Goal: Information Seeking & Learning: Check status

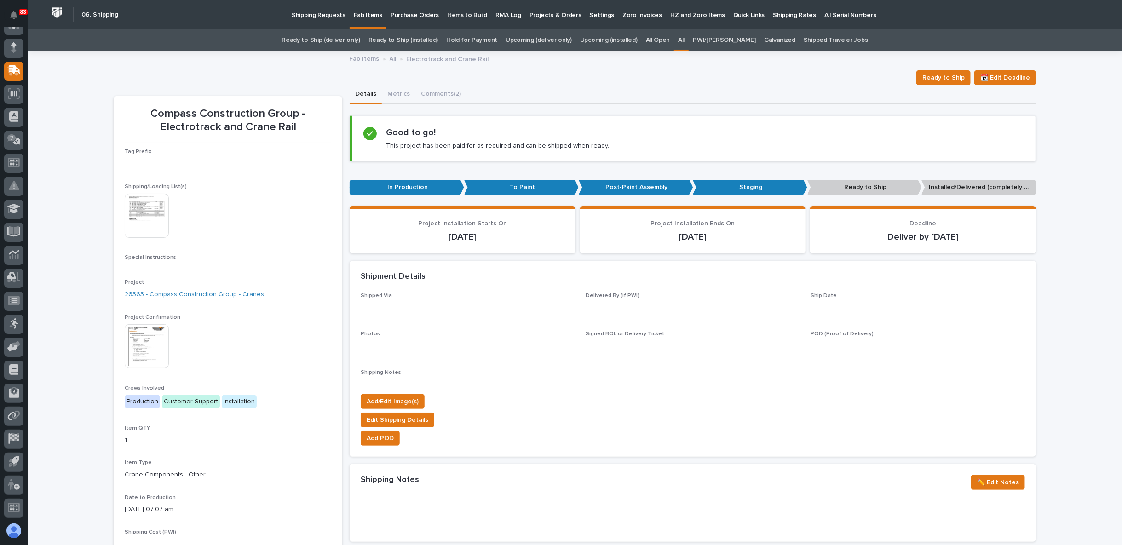
click at [684, 39] on link "All" at bounding box center [681, 40] width 6 height 22
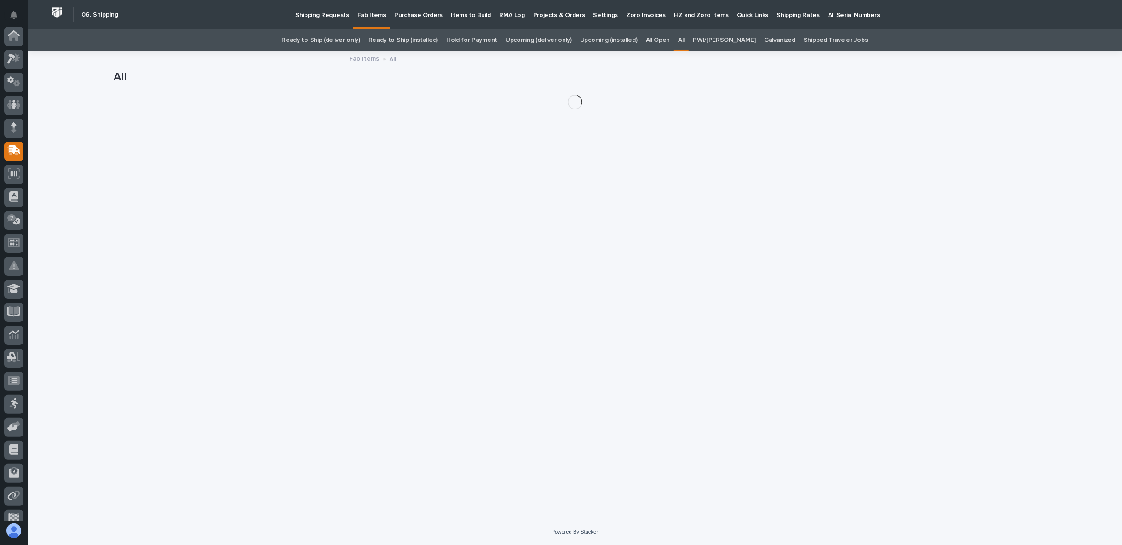
scroll to position [80, 0]
click at [563, 40] on link "Upcoming (deliver only)" at bounding box center [539, 40] width 66 height 22
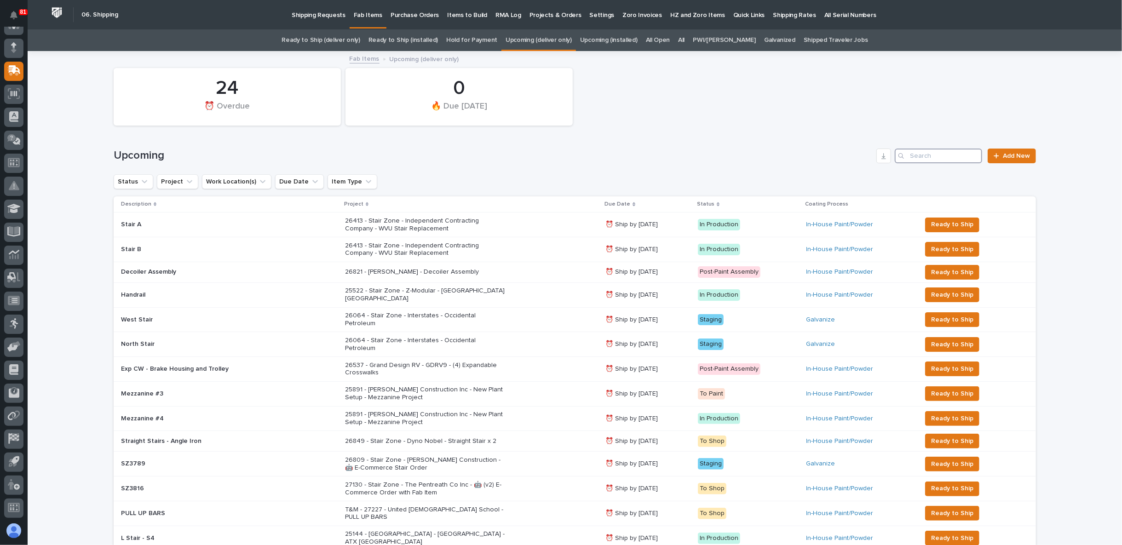
click at [913, 154] on input "Search" at bounding box center [938, 156] width 87 height 15
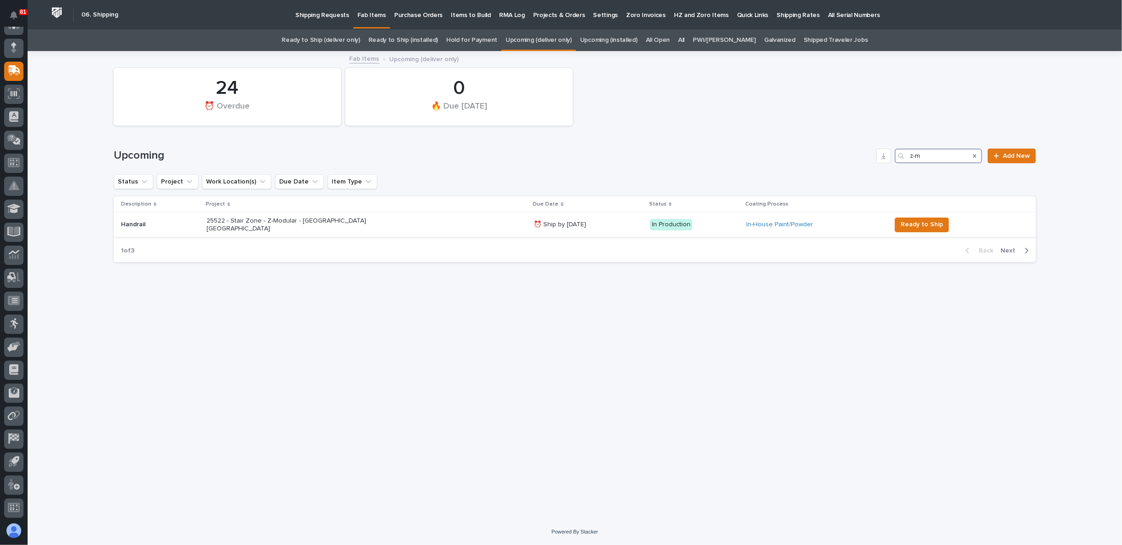
type input "z-m"
click at [403, 227] on div "25522 - Stair Zone - Z-Modular - Saginaw TX" at bounding box center [367, 224] width 320 height 23
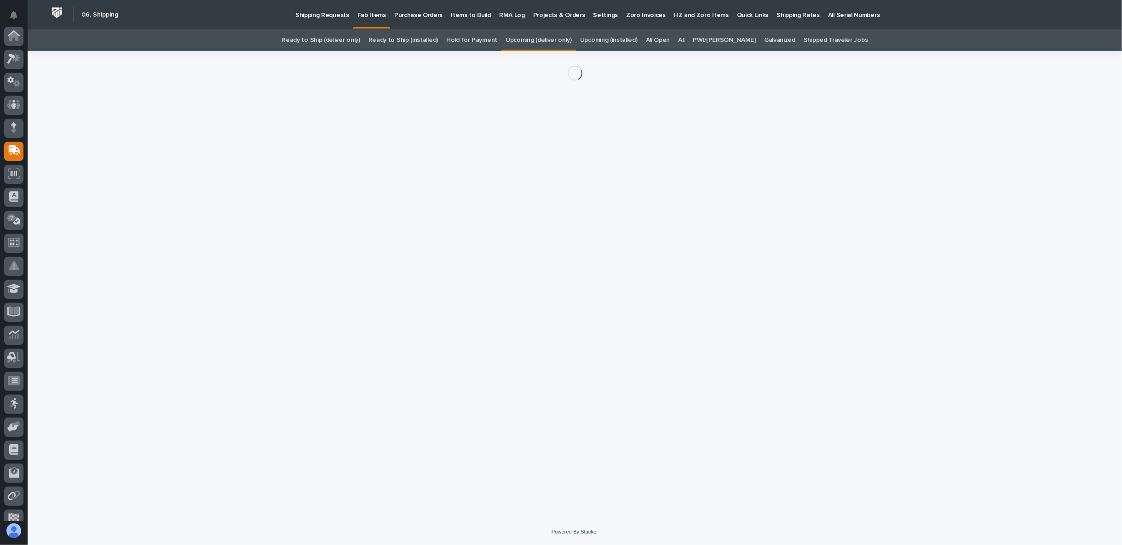
scroll to position [80, 0]
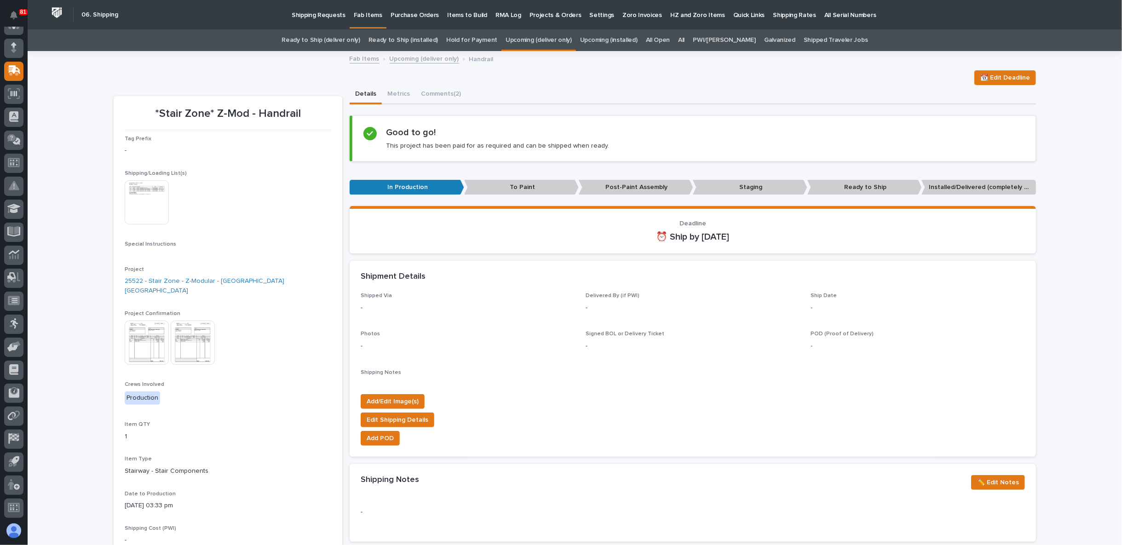
click at [150, 333] on img at bounding box center [147, 343] width 44 height 44
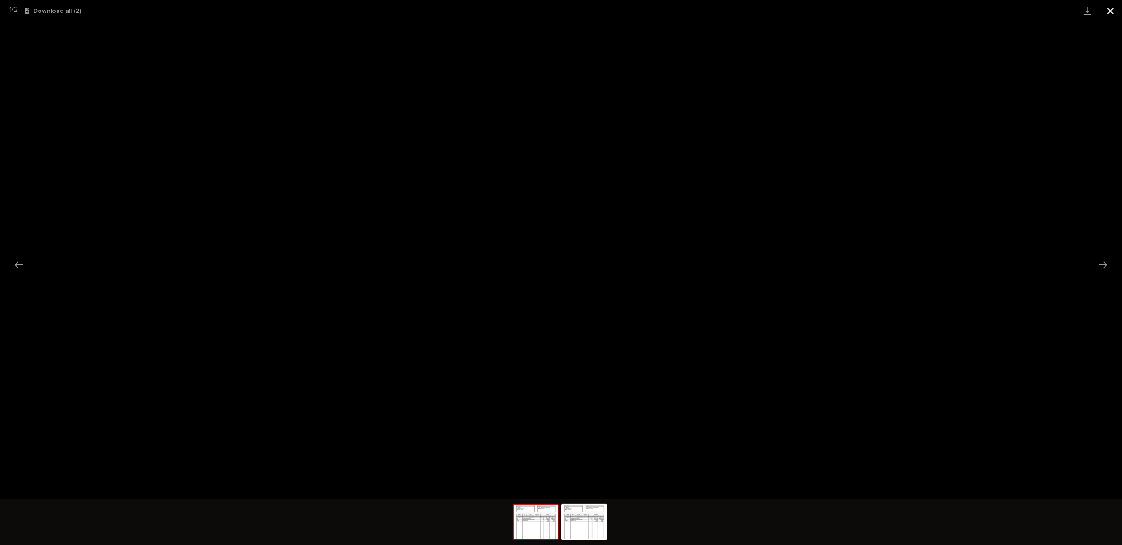
click at [1113, 11] on button "Close gallery" at bounding box center [1110, 11] width 23 height 22
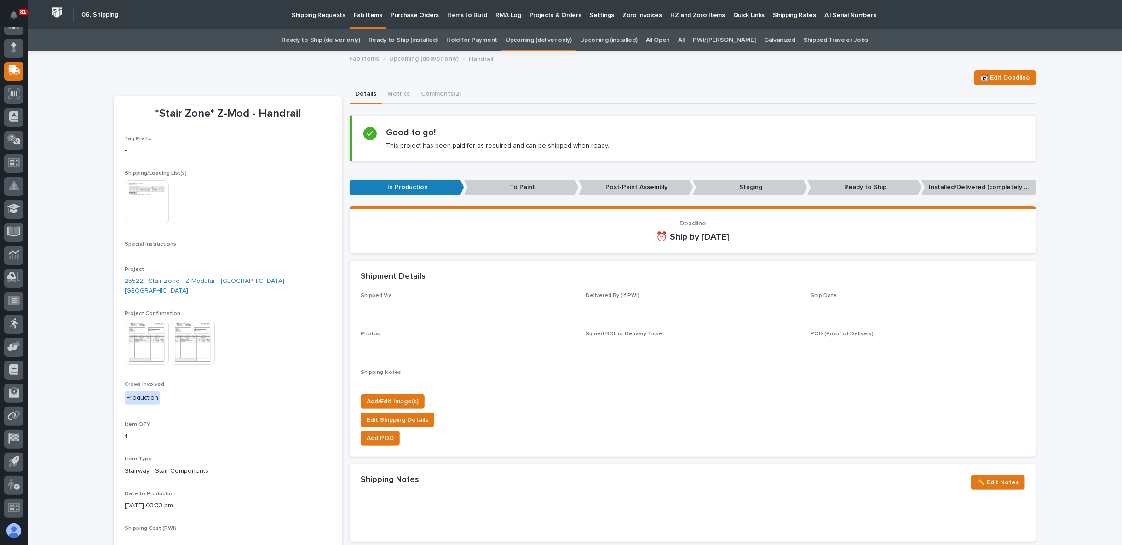
click at [149, 321] on img at bounding box center [147, 343] width 44 height 44
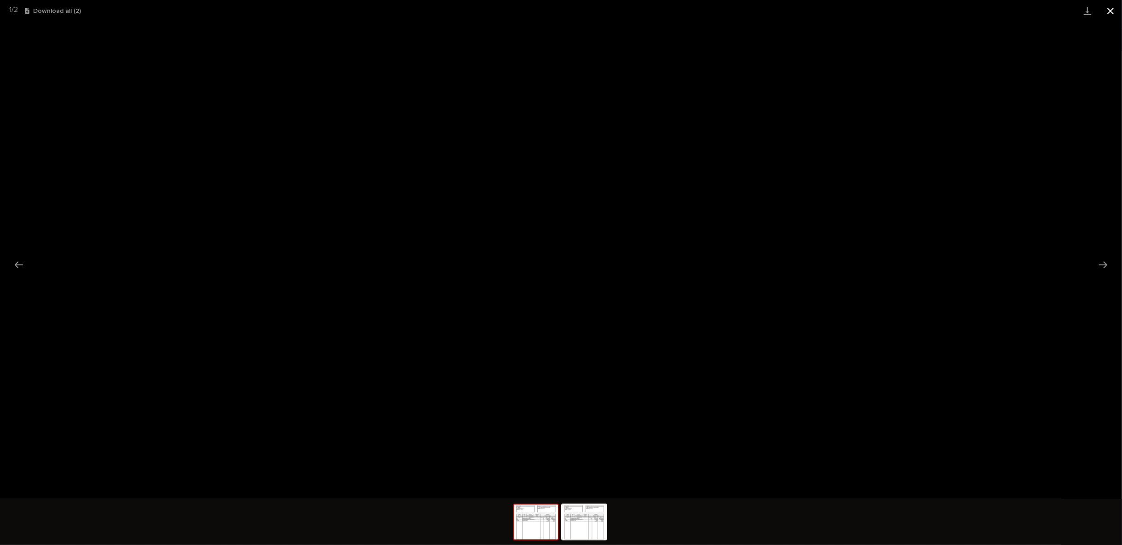
click at [1114, 8] on button "Close gallery" at bounding box center [1110, 11] width 23 height 22
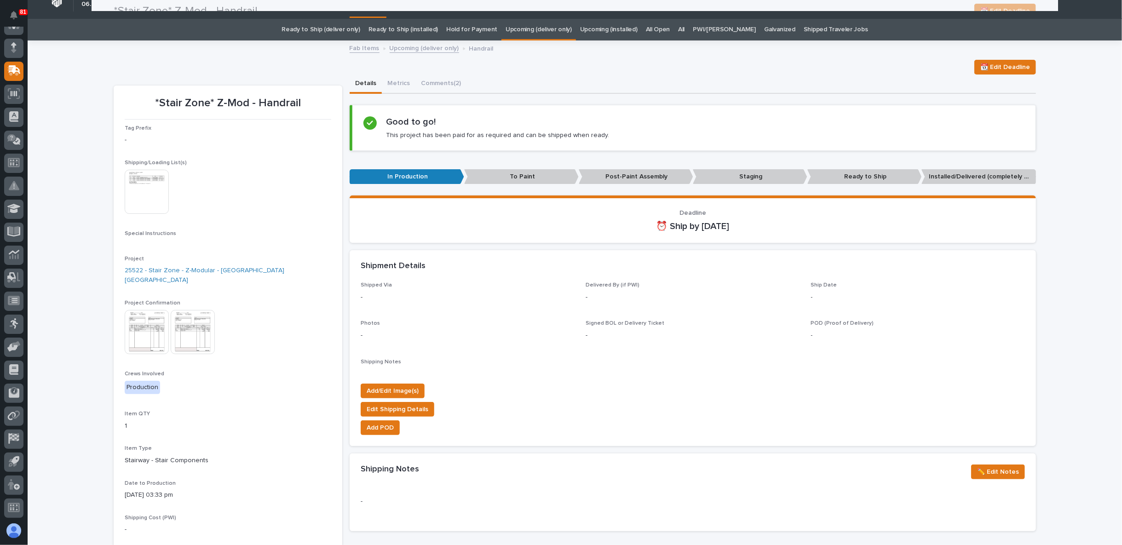
scroll to position [0, 0]
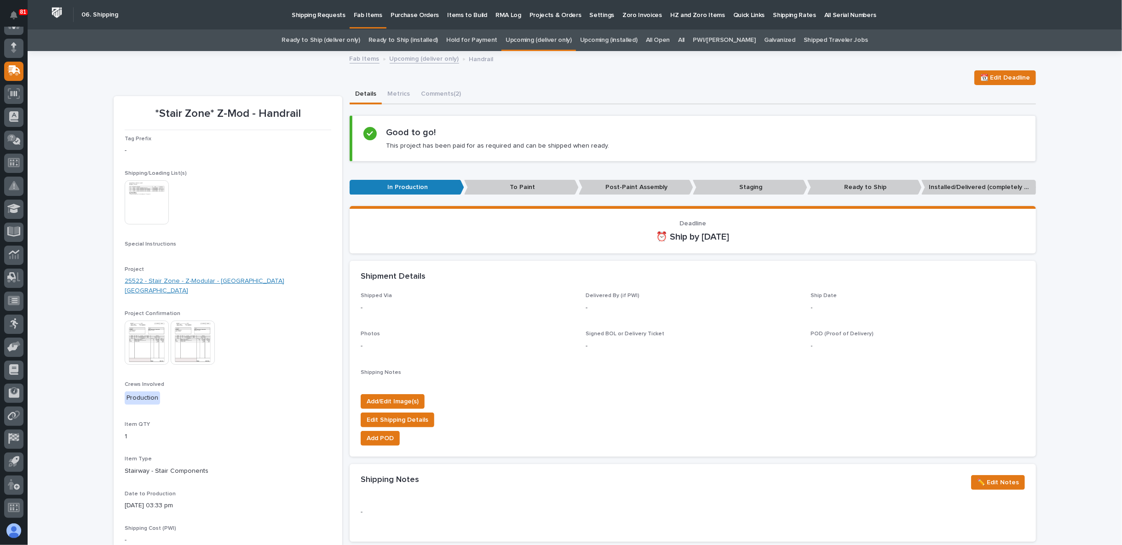
click at [214, 281] on link "25522 - Stair Zone - Z-Modular - Saginaw TX" at bounding box center [228, 285] width 207 height 19
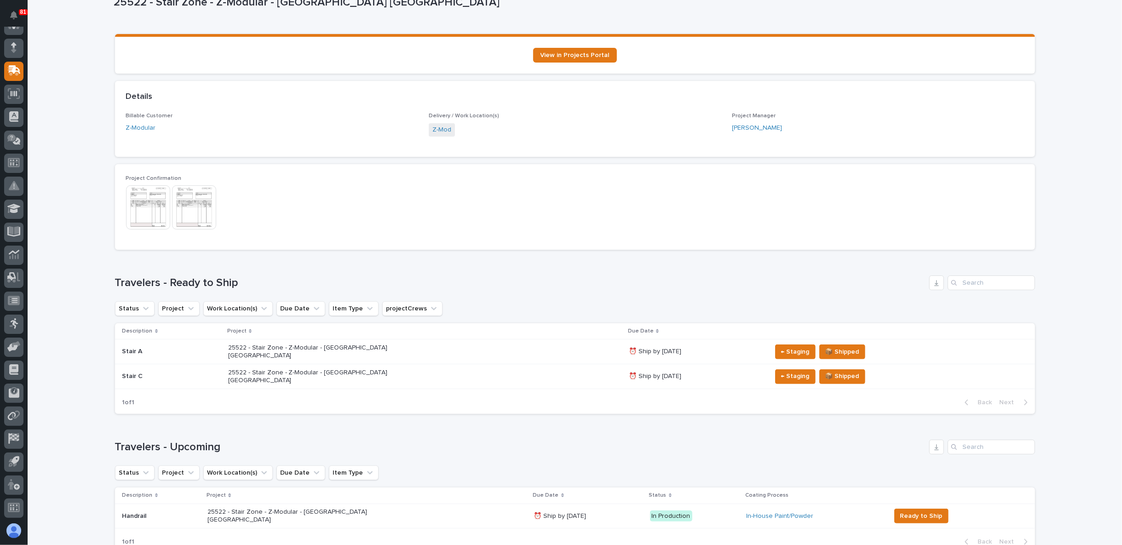
scroll to position [130, 0]
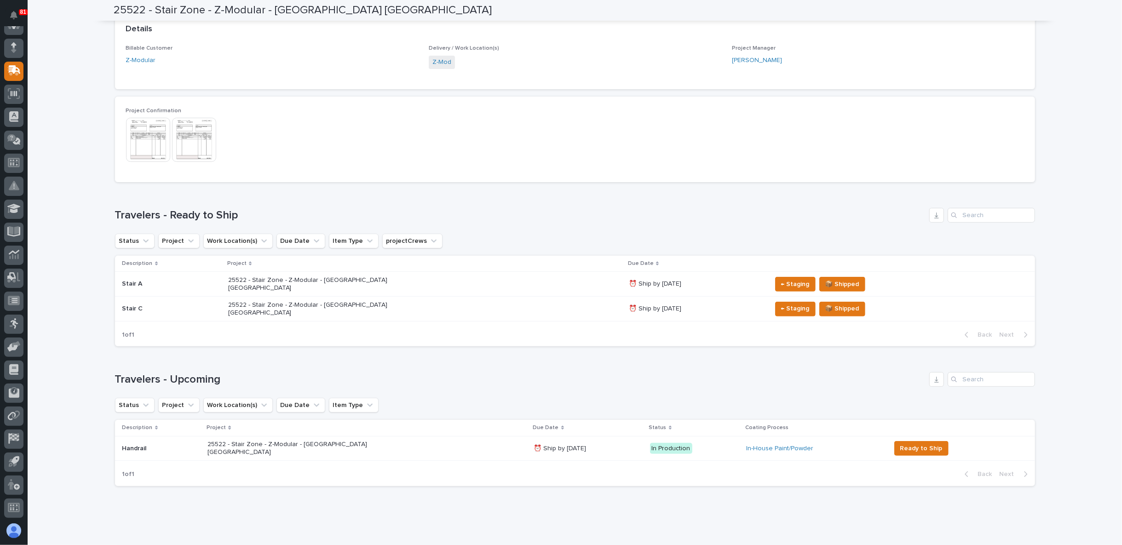
click at [271, 282] on p "25522 - Stair Zone - Z-Modular - Saginaw TX" at bounding box center [308, 284] width 161 height 16
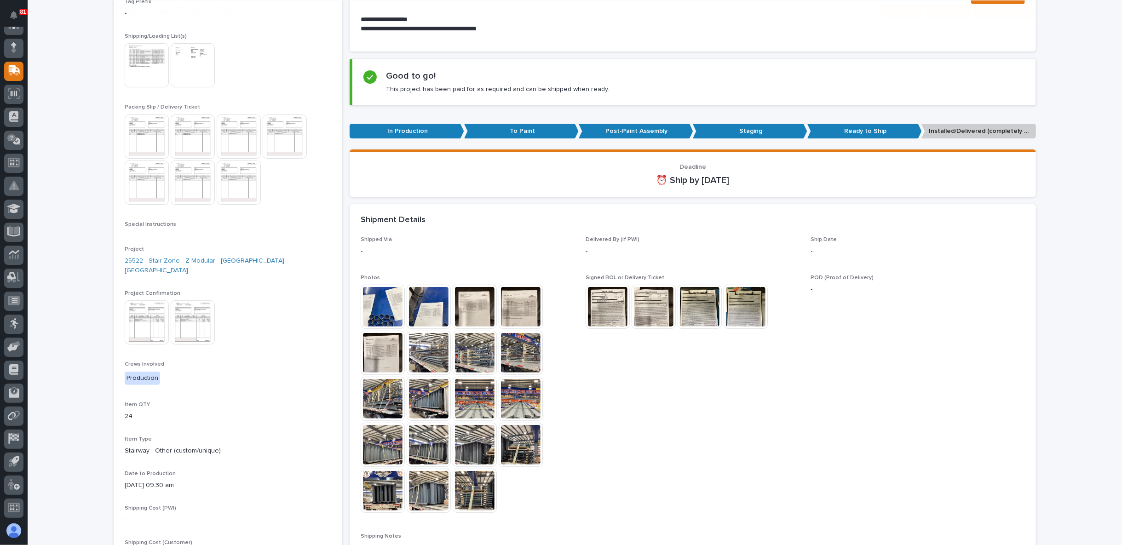
scroll to position [186, 0]
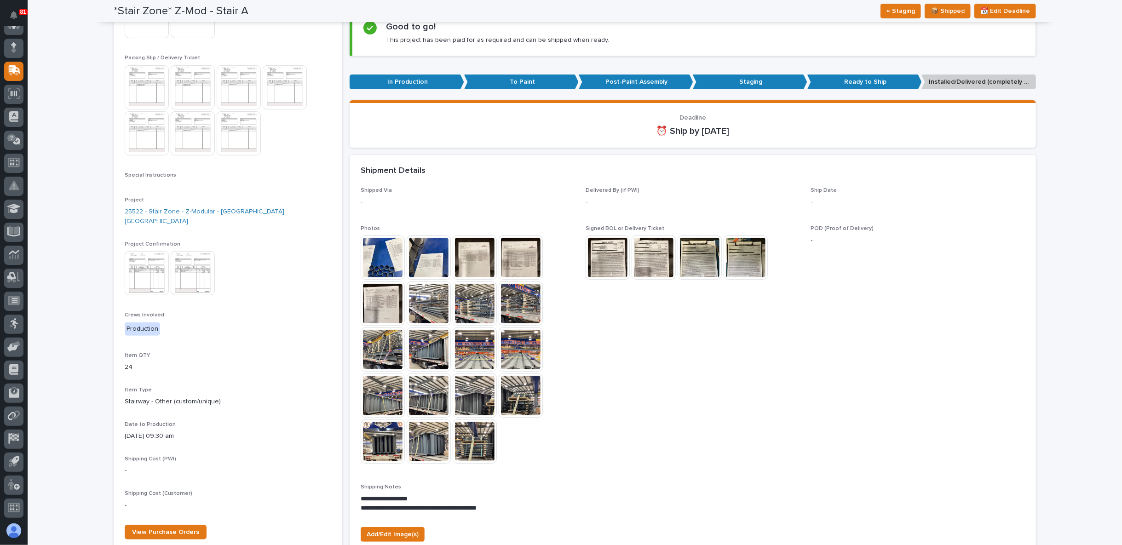
click at [615, 259] on img at bounding box center [608, 258] width 44 height 44
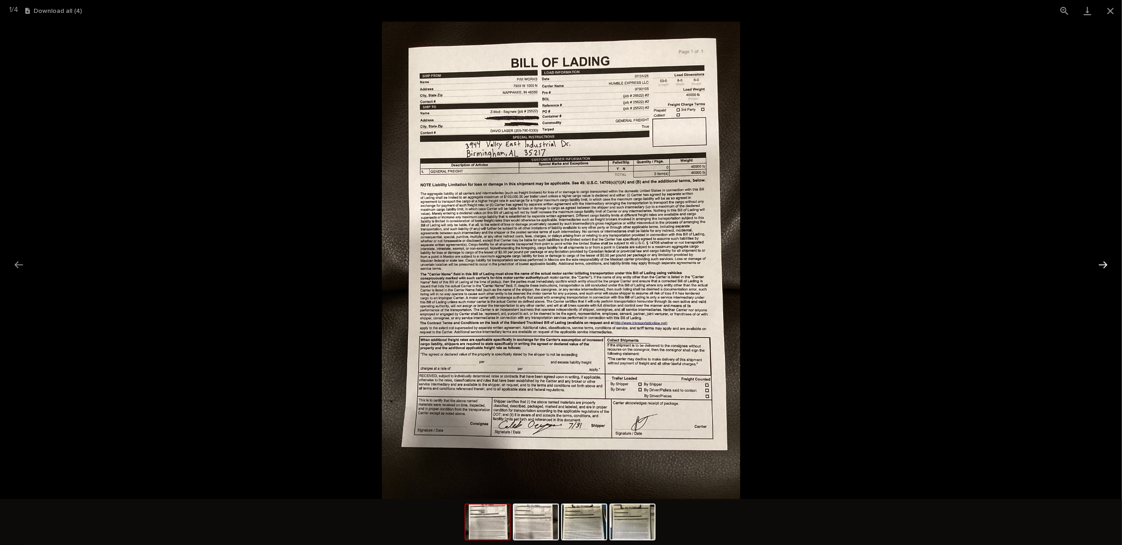
click at [1107, 265] on button "Next slide" at bounding box center [1102, 265] width 19 height 18
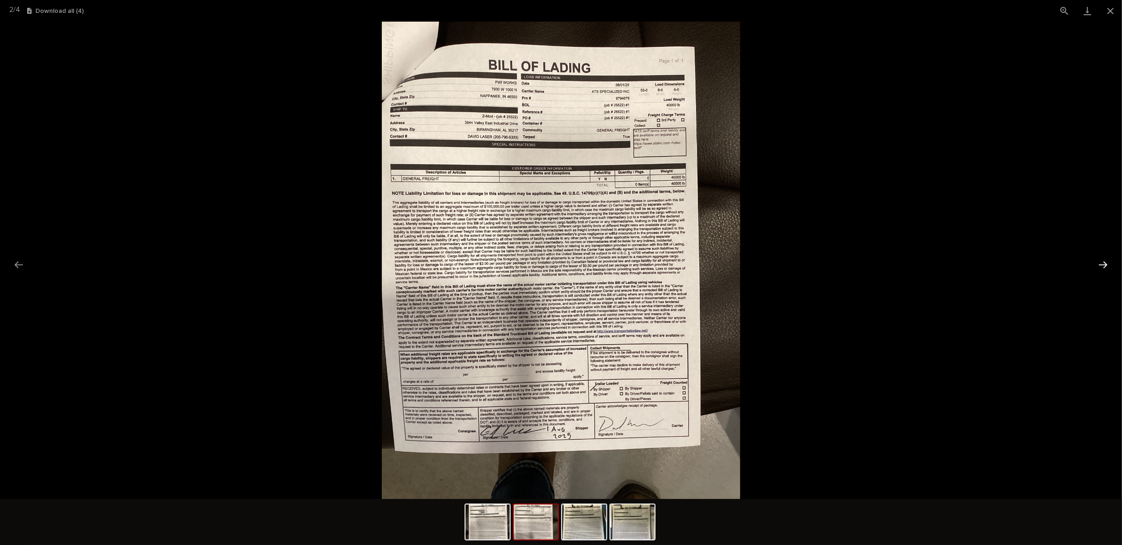
click at [1094, 267] on button "Next slide" at bounding box center [1102, 265] width 19 height 18
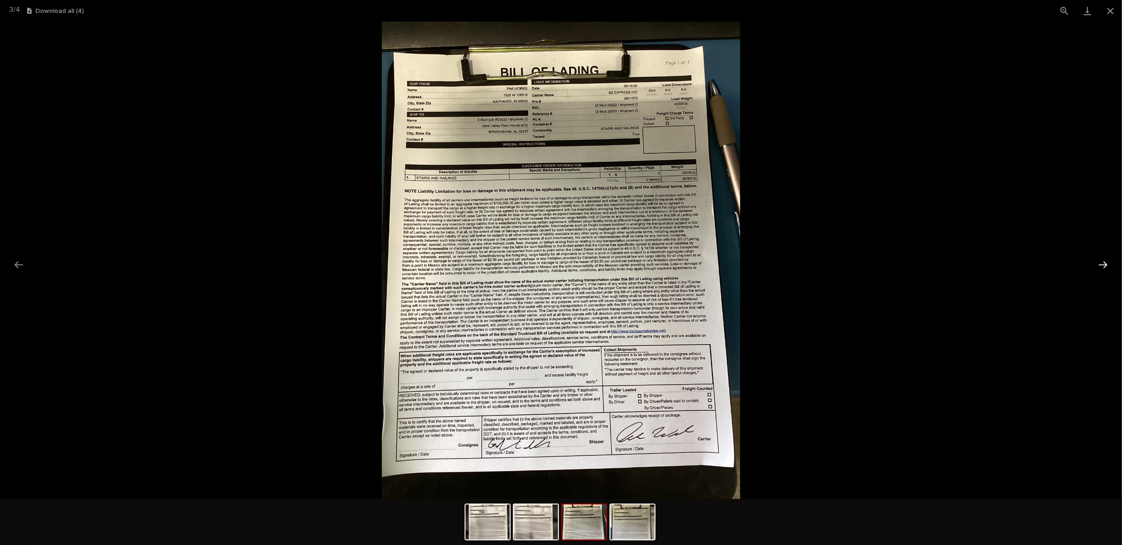
click at [1093, 267] on button "Next slide" at bounding box center [1102, 265] width 19 height 18
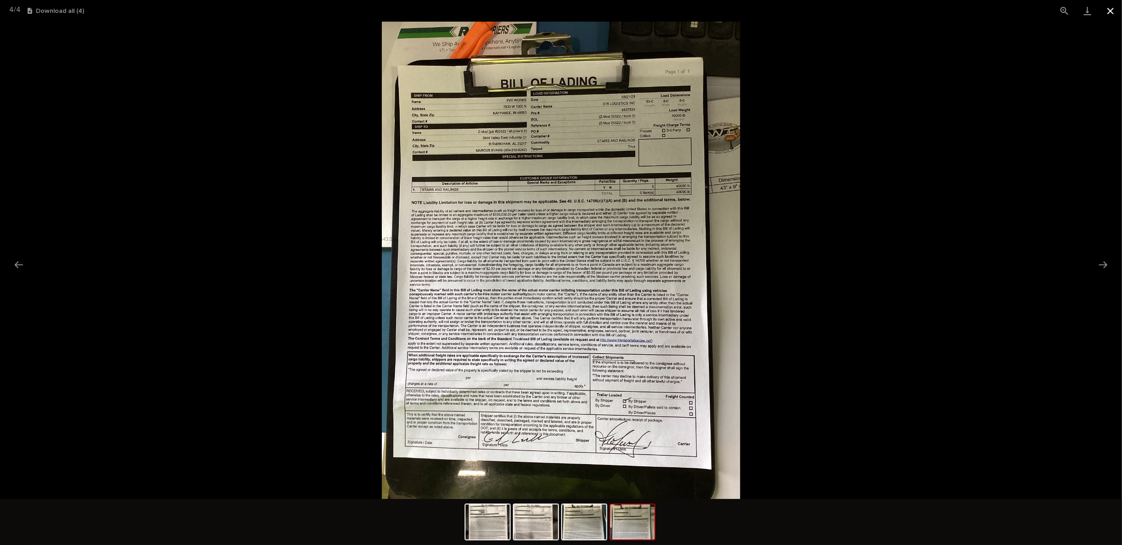
click at [1107, 11] on button "Close gallery" at bounding box center [1110, 11] width 23 height 22
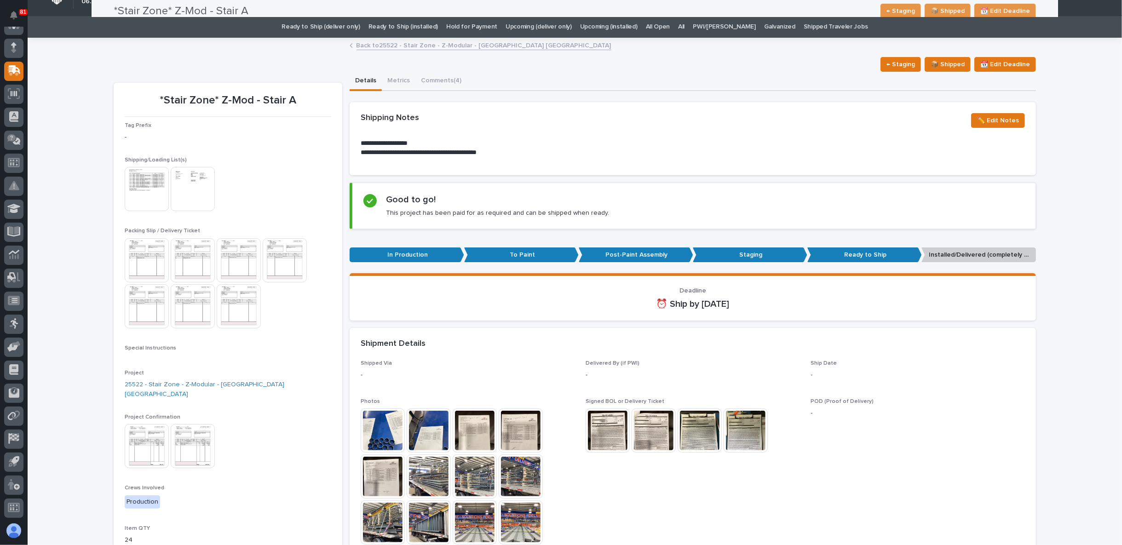
scroll to position [0, 0]
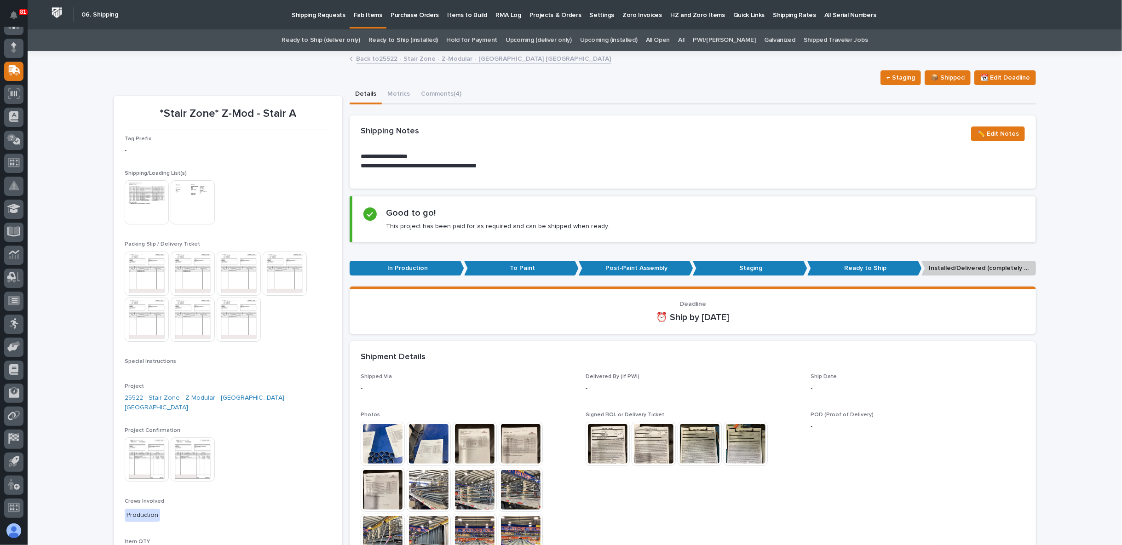
click at [462, 60] on link "Back to 25522 - Stair Zone - Z-Modular - Saginaw TX" at bounding box center [483, 58] width 255 height 11
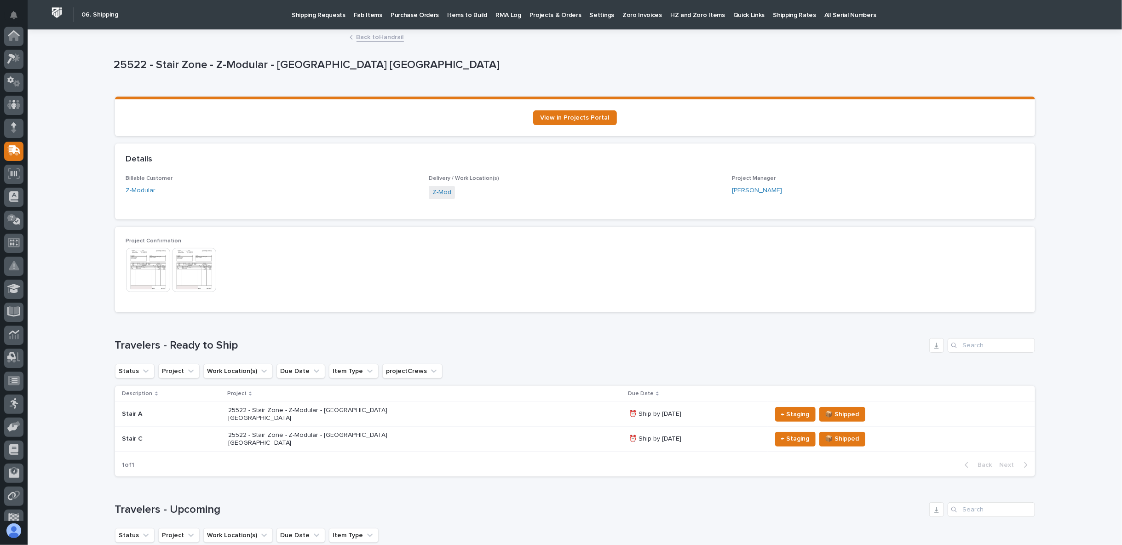
scroll to position [80, 0]
click at [273, 431] on p "25522 - Stair Zone - Z-Modular - Saginaw TX" at bounding box center [308, 439] width 161 height 16
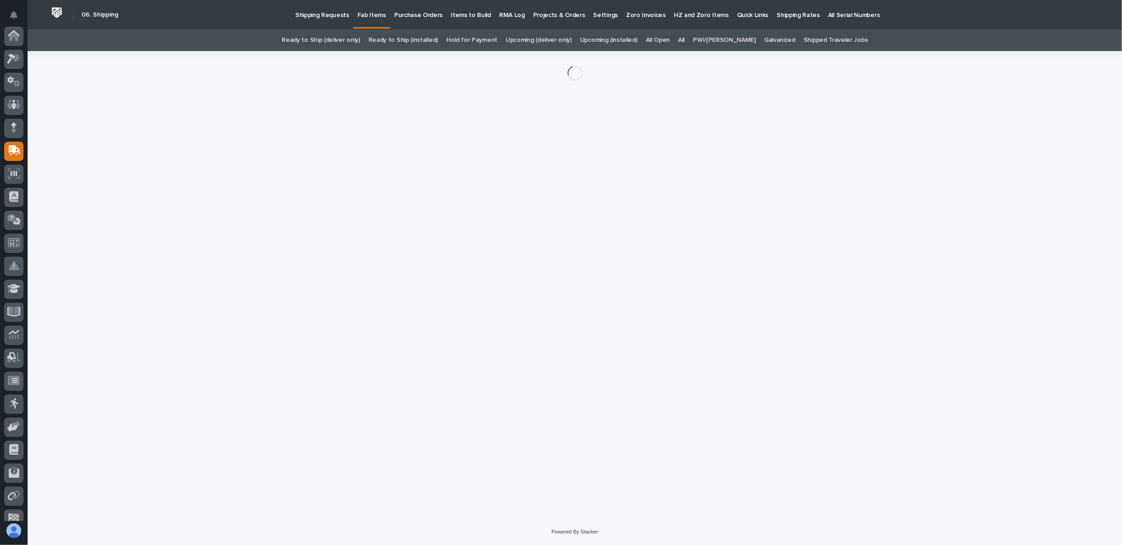
scroll to position [80, 0]
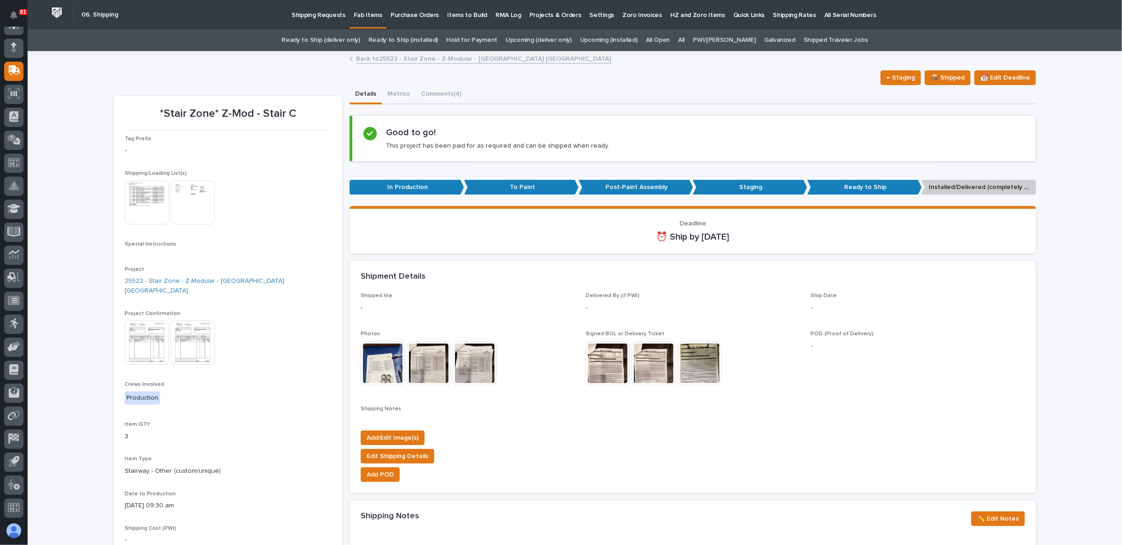
click at [610, 362] on img at bounding box center [608, 363] width 44 height 44
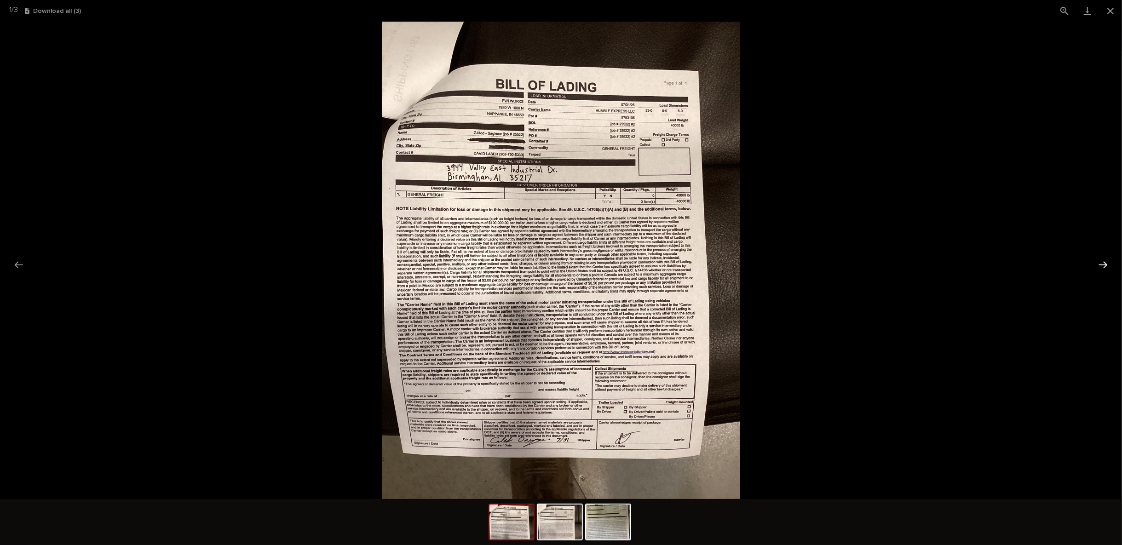
click at [1099, 262] on button "Next slide" at bounding box center [1102, 265] width 19 height 18
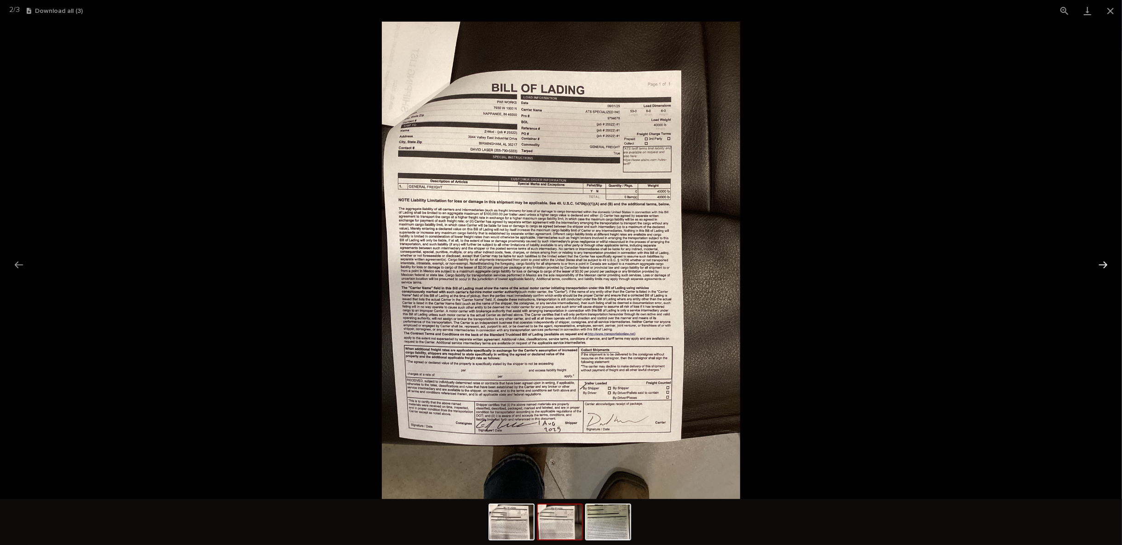
click at [1099, 262] on button "Next slide" at bounding box center [1102, 265] width 19 height 18
